Goal: Information Seeking & Learning: Learn about a topic

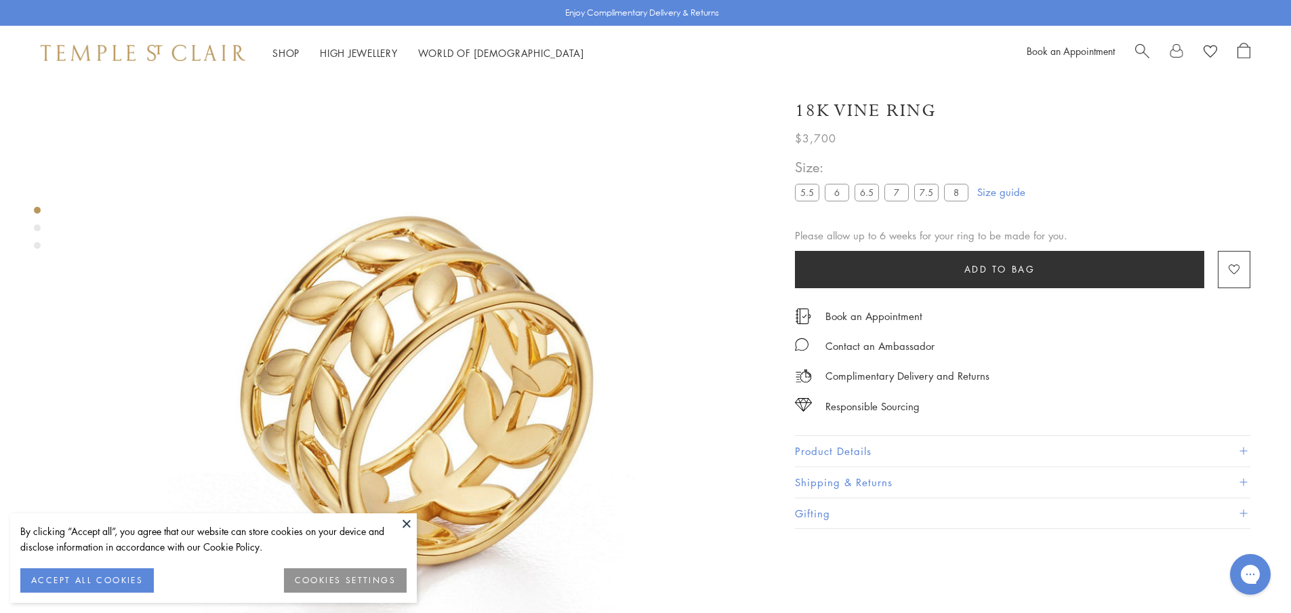
click at [872, 444] on button "Product Details" at bounding box center [1023, 451] width 456 height 31
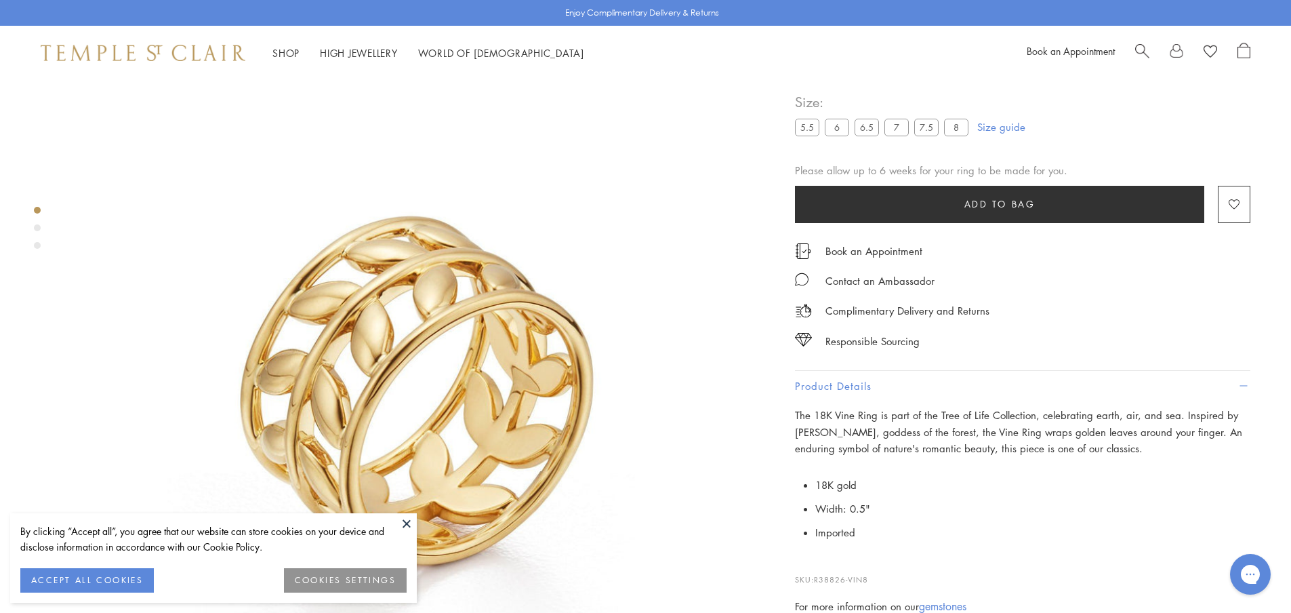
scroll to position [148, 0]
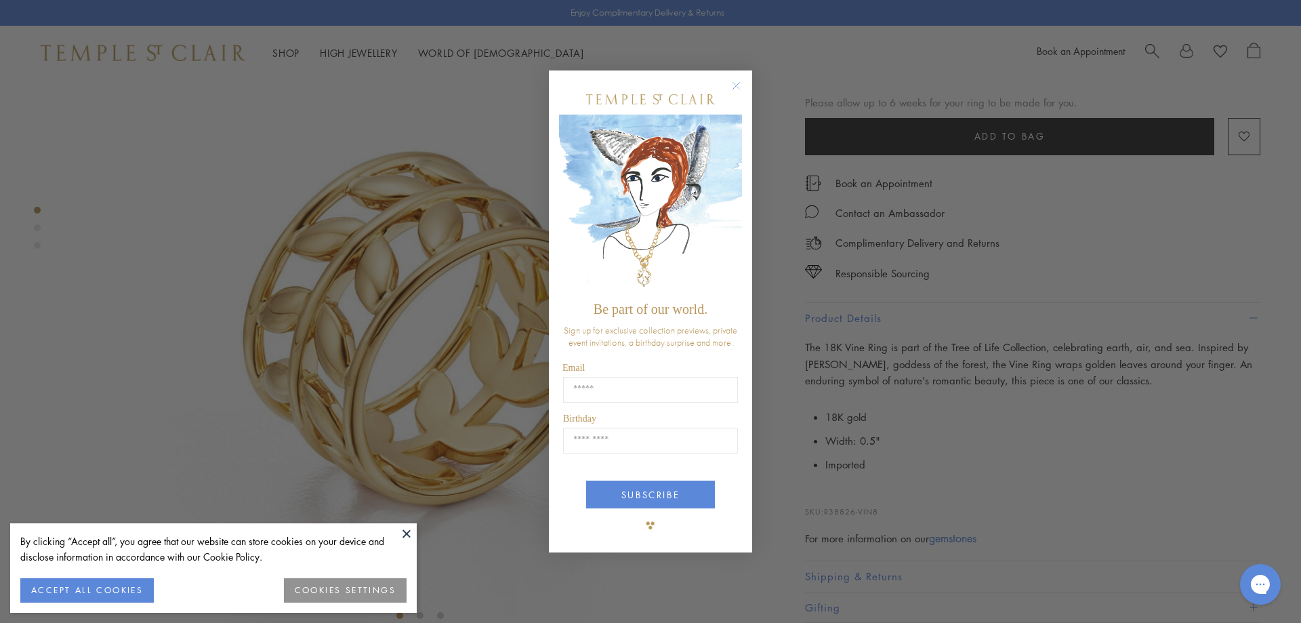
click at [735, 86] on circle "Close dialog" at bounding box center [737, 85] width 16 height 16
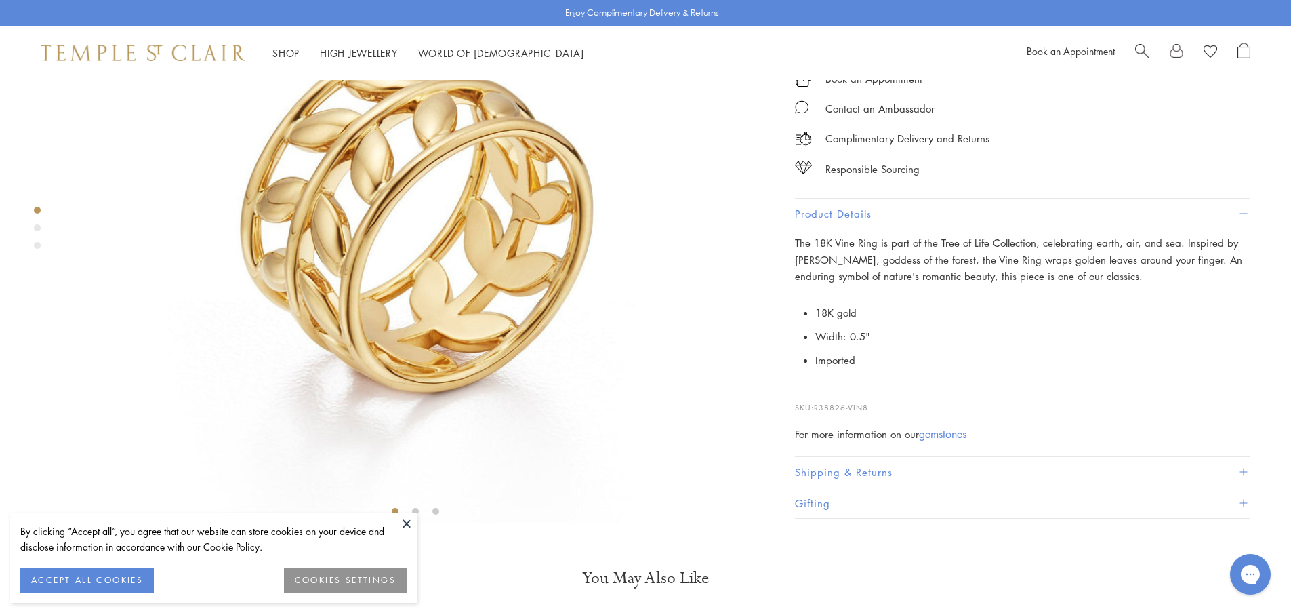
scroll to position [419, 0]
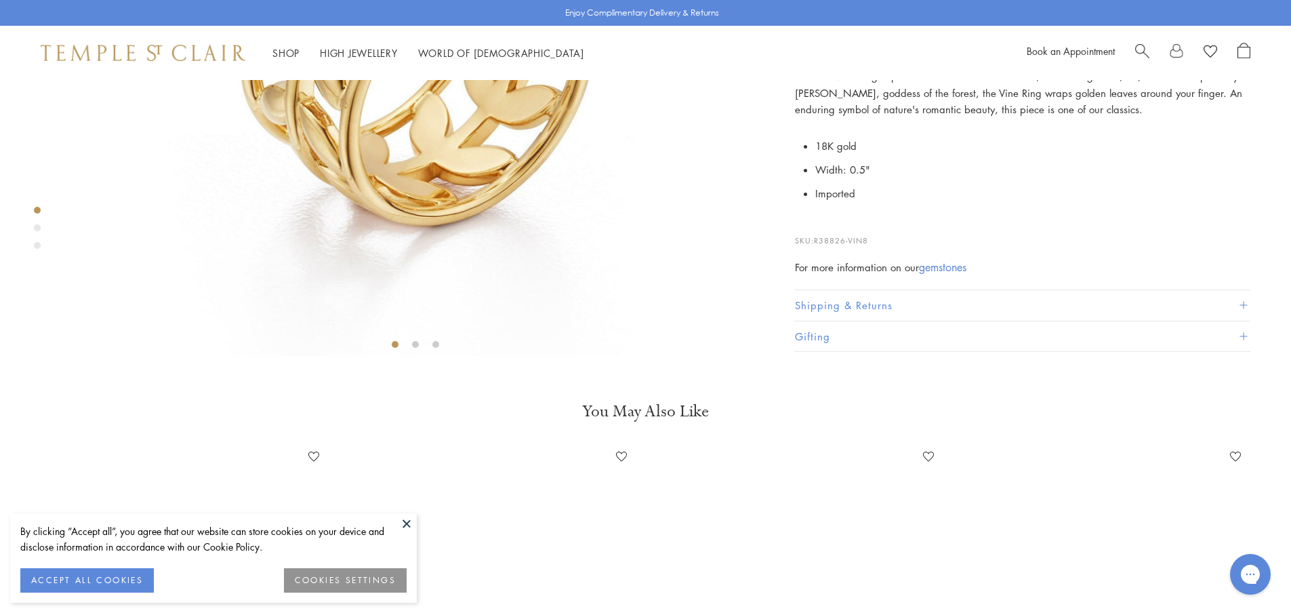
click at [405, 519] on button at bounding box center [407, 523] width 20 height 20
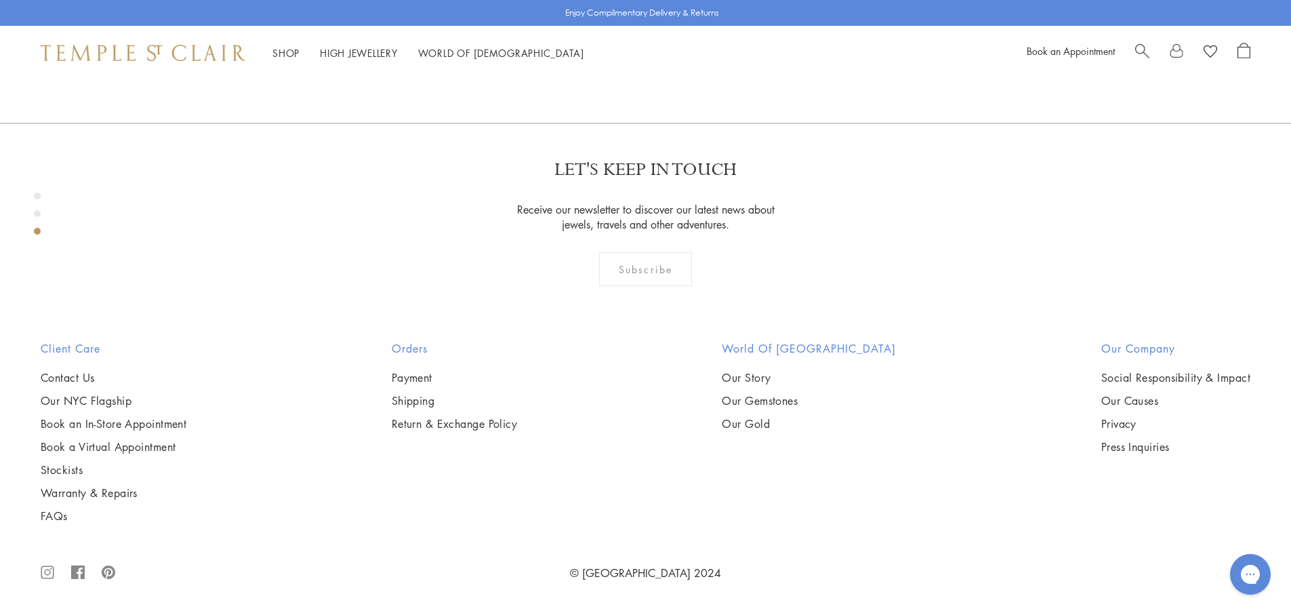
scroll to position [1910, 0]
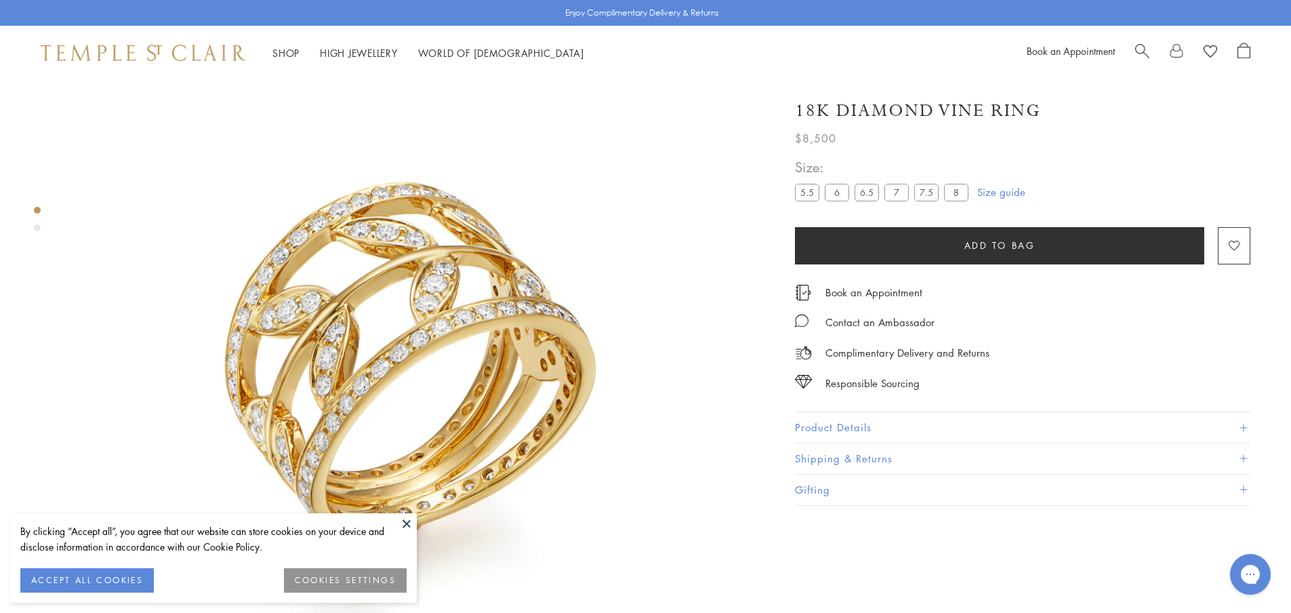
click at [844, 424] on button "Product Details" at bounding box center [1023, 427] width 456 height 31
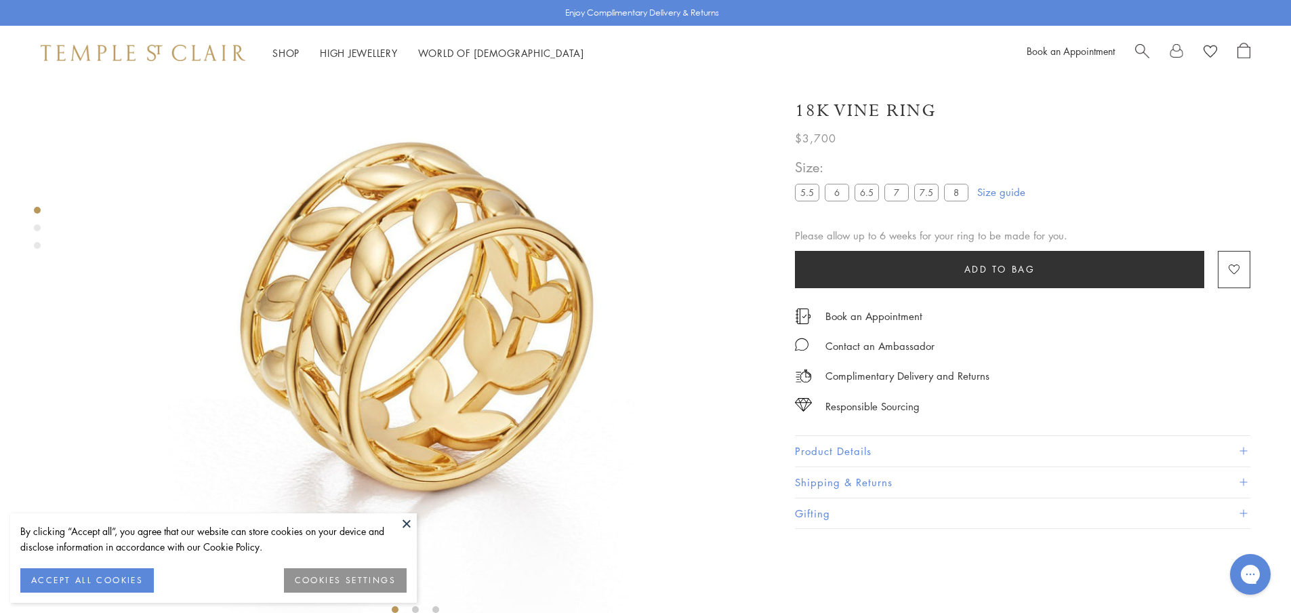
scroll to position [80, 0]
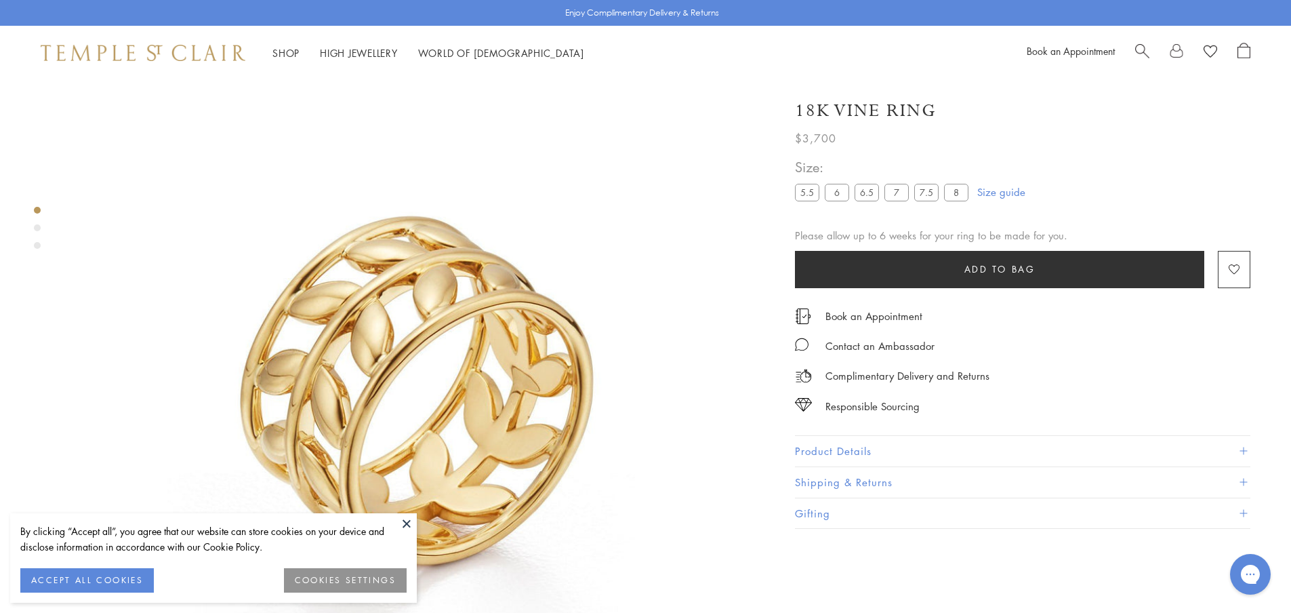
click at [889, 444] on button "Product Details" at bounding box center [1023, 451] width 456 height 31
